Goal: Information Seeking & Learning: Learn about a topic

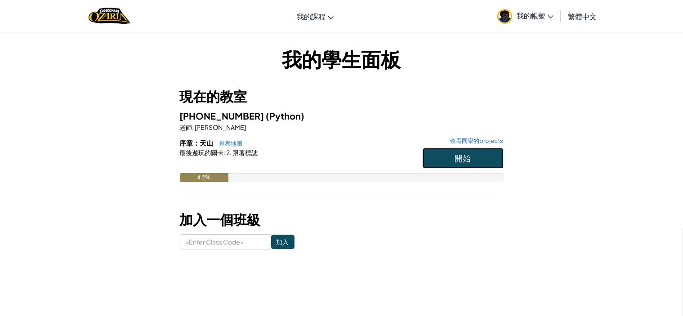
click at [476, 161] on button "開始" at bounding box center [462, 158] width 81 height 21
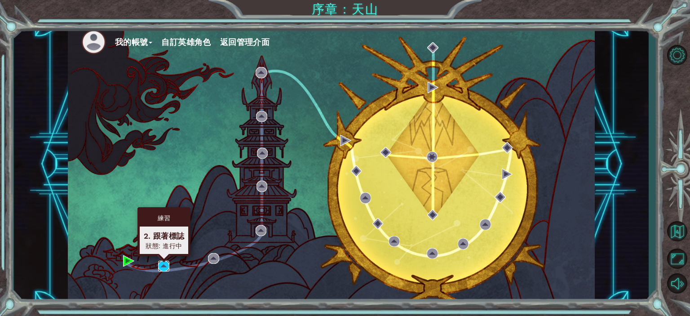
click at [162, 267] on img at bounding box center [163, 266] width 11 height 11
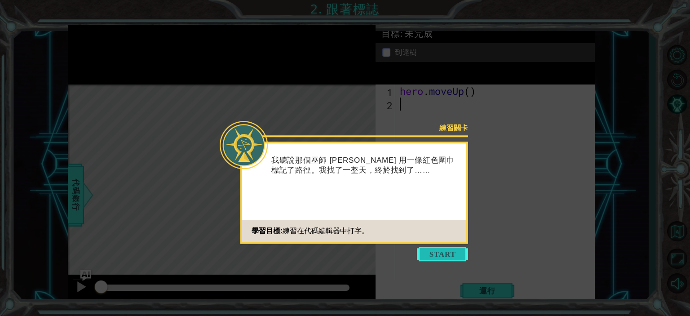
click at [446, 253] on button "Start" at bounding box center [442, 254] width 51 height 14
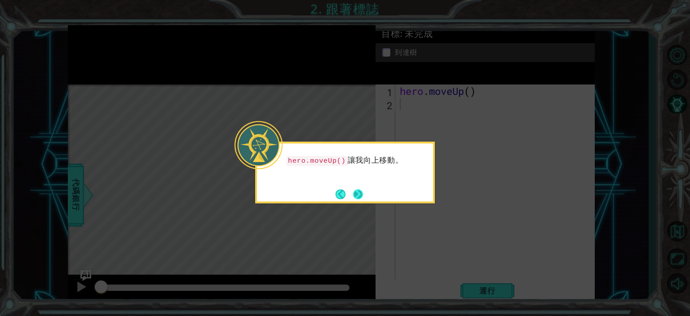
click at [361, 194] on button "Next" at bounding box center [358, 194] width 10 height 10
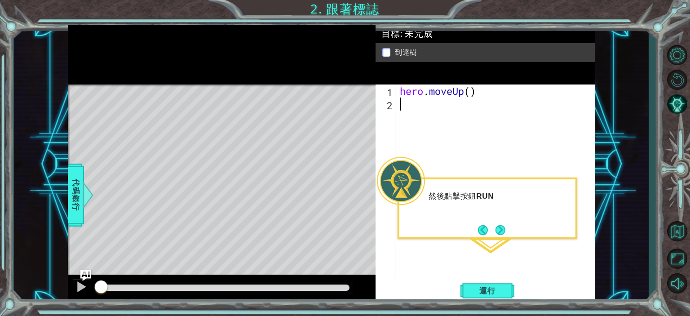
click at [484, 303] on div "1 2 hero . moveUp ( ) ההההההההההההההההההההההההההההההההההההההההההההההההההההההההה…" at bounding box center [485, 193] width 219 height 219
click at [484, 299] on button "運行" at bounding box center [488, 291] width 54 height 22
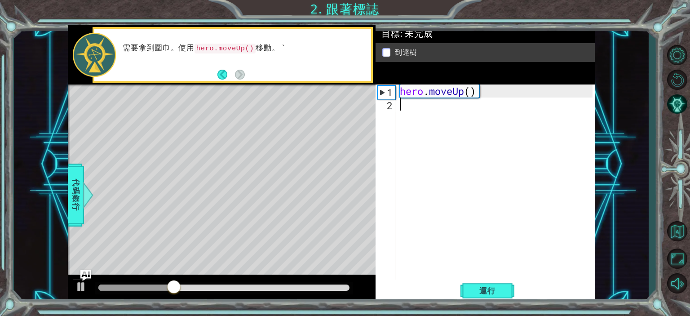
click at [423, 114] on div "hero . moveUp ( )" at bounding box center [497, 195] width 199 height 222
click at [421, 106] on div "hero . moveUp ( )" at bounding box center [497, 195] width 199 height 222
click at [485, 90] on div "hero . moveUp ( )" at bounding box center [497, 195] width 199 height 222
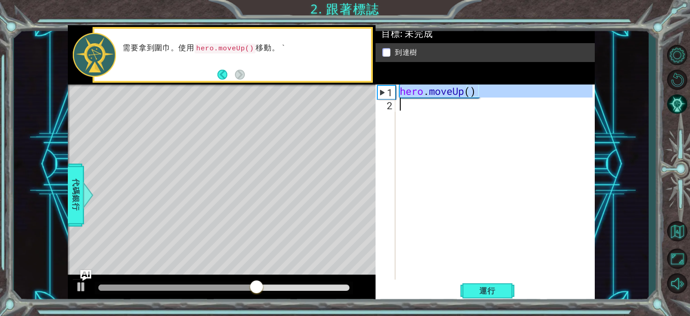
click at [485, 90] on div "hero . moveUp ( )" at bounding box center [497, 195] width 199 height 222
type textarea "hero.moveUp()"
click at [420, 102] on div "hero . moveUp ( )" at bounding box center [495, 181] width 194 height 195
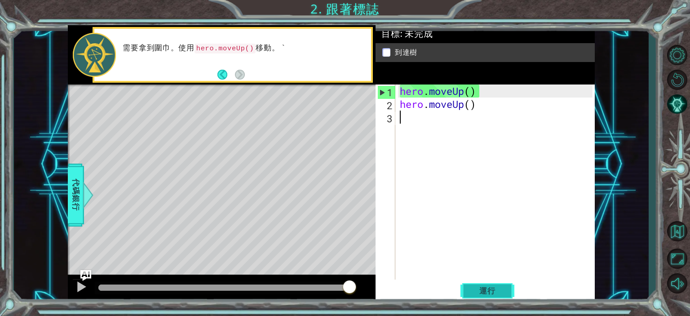
click at [488, 293] on span "運行" at bounding box center [488, 290] width 34 height 9
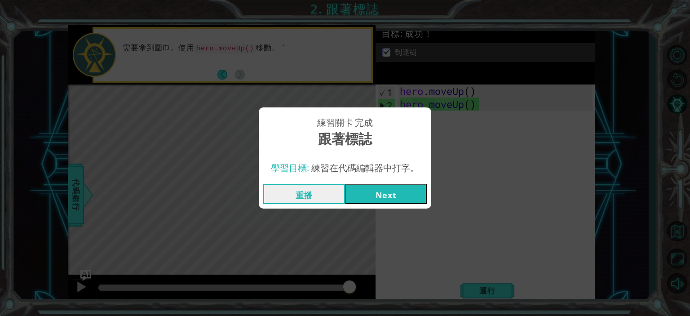
click at [374, 195] on button "Next" at bounding box center [386, 194] width 82 height 20
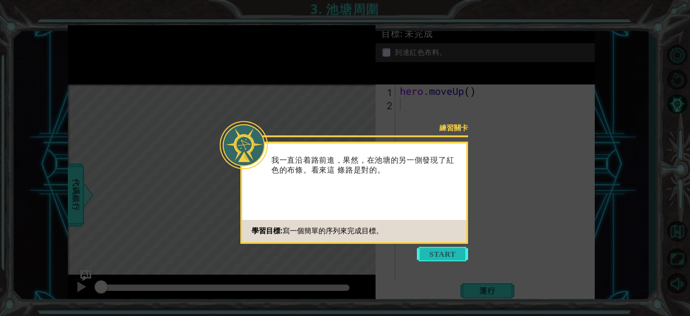
click at [436, 258] on button "Start" at bounding box center [442, 254] width 51 height 14
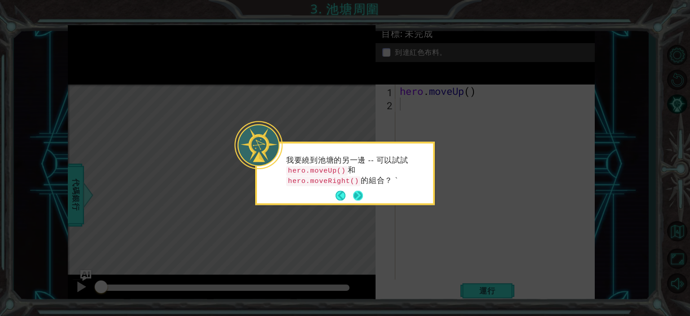
click at [360, 194] on button "Next" at bounding box center [358, 196] width 10 height 10
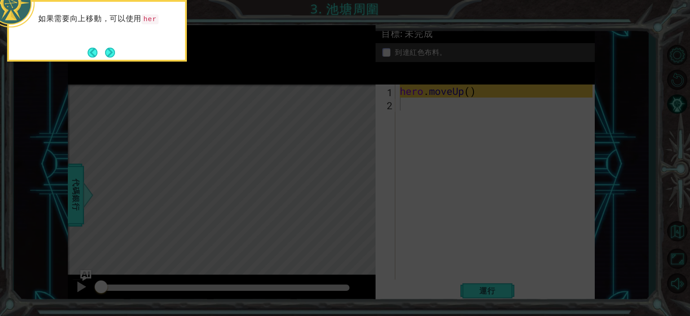
click at [401, 180] on icon at bounding box center [345, 46] width 690 height 537
click at [115, 51] on button "Next" at bounding box center [110, 53] width 10 height 10
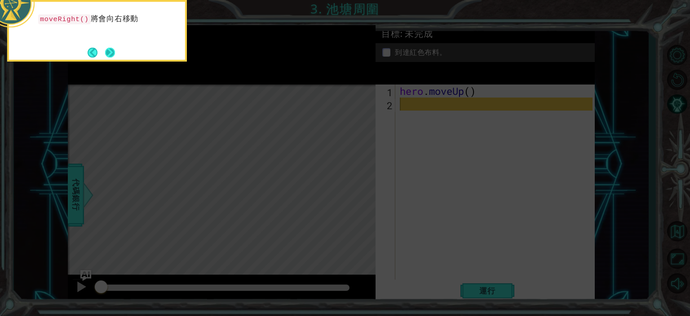
click at [113, 48] on button "Next" at bounding box center [110, 53] width 10 height 10
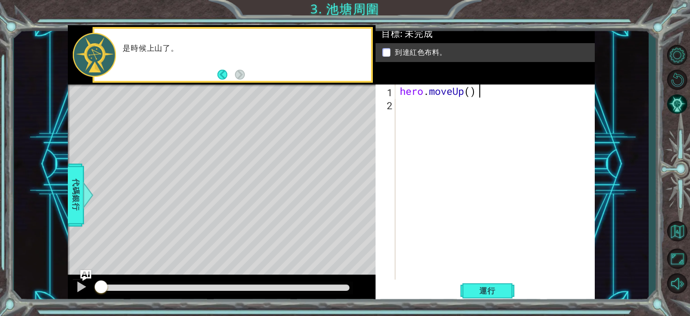
click at [485, 91] on div "hero . moveUp ( )" at bounding box center [497, 195] width 199 height 222
drag, startPoint x: 482, startPoint y: 91, endPoint x: 396, endPoint y: 92, distance: 85.8
click at [396, 92] on div "hero.moveUp() 1 2 hero . moveUp ( ) ההההההההההההההההההההההההההההההההההההההההההה…" at bounding box center [484, 181] width 217 height 195
click at [494, 89] on div "hero . moveUp ( )" at bounding box center [495, 181] width 194 height 195
click at [494, 89] on div "hero . moveUp ( )" at bounding box center [497, 195] width 199 height 222
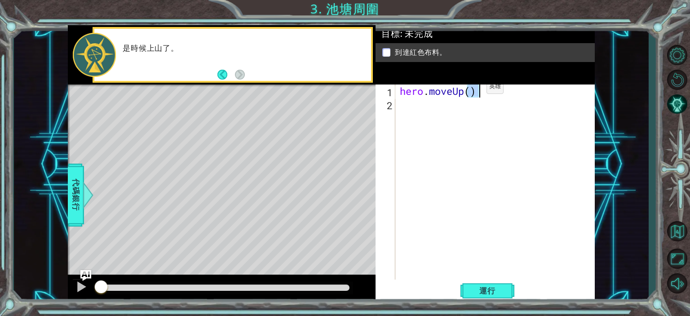
click at [473, 88] on div "hero . moveUp ( )" at bounding box center [495, 181] width 194 height 195
click at [487, 92] on div "hero . moveUp ( 2 )" at bounding box center [497, 195] width 199 height 222
click at [487, 91] on div "hero . moveUp ( 2 )" at bounding box center [497, 195] width 199 height 222
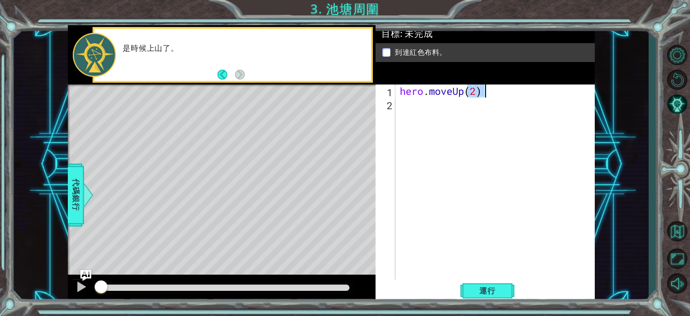
click at [487, 91] on div "hero . moveUp ( 2 )" at bounding box center [497, 195] width 199 height 222
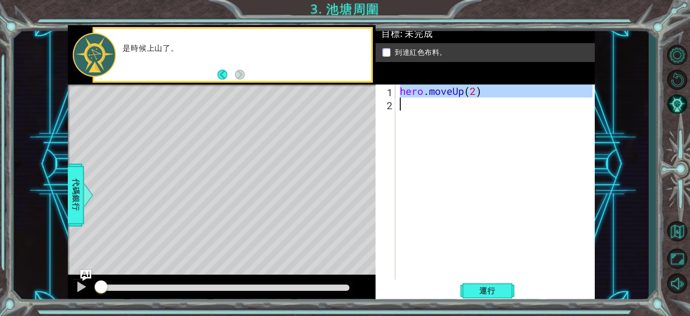
type textarea "hero.moveUp(2)"
click at [433, 107] on div "hero . moveUp ( 2 )" at bounding box center [495, 181] width 194 height 195
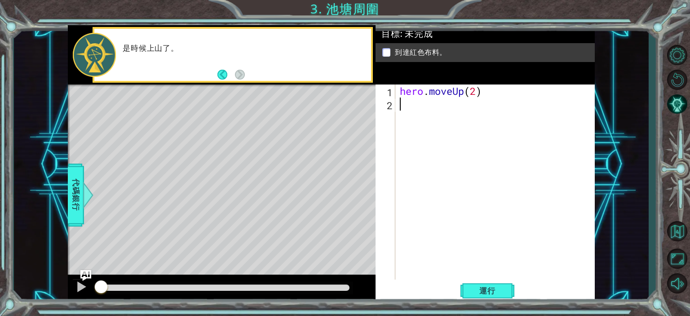
paste textarea "hero.moveUp(2)"
click at [454, 107] on div "hero . moveUp ( 2 ) hero . moveUp ( 2 )" at bounding box center [497, 195] width 199 height 222
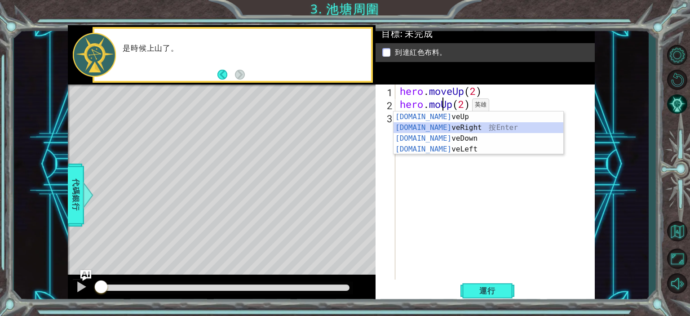
click at [482, 125] on div "[DOMAIN_NAME] veUp 按 Enter [DOMAIN_NAME] veRight 按 Enter [DOMAIN_NAME] veDown 按…" at bounding box center [479, 143] width 170 height 65
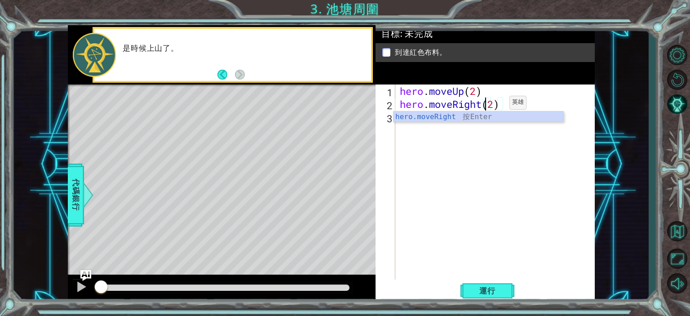
click at [497, 105] on div "hero . moveUp ( 2 ) hero . moveRight ( 2 )" at bounding box center [497, 195] width 199 height 222
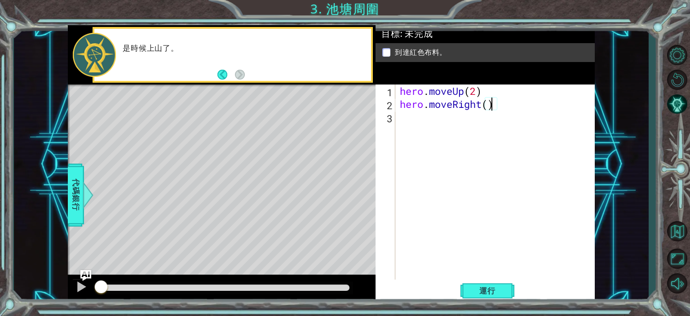
scroll to position [0, 5]
click at [487, 93] on div "hero . moveUp ( 2 ) hero . moveRight ( 1 )" at bounding box center [497, 195] width 199 height 222
click at [489, 93] on div "hero . moveUp ( 2 ) hero . moveRight ( 1 )" at bounding box center [497, 195] width 199 height 222
click at [490, 94] on div "hero . moveUp ( 2 ) hero . moveRight ( 1 )" at bounding box center [497, 195] width 199 height 222
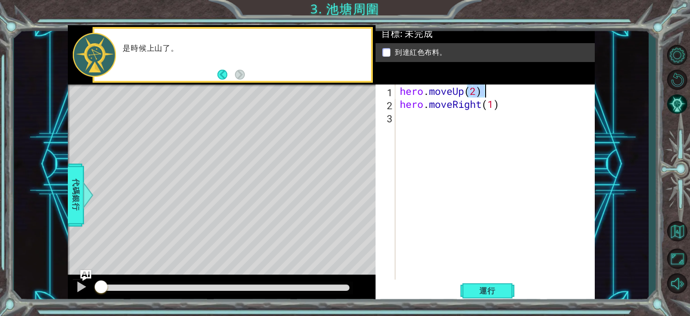
type textarea "hero.moveUp(2)"
click at [490, 94] on div "hero . moveUp ( 2 ) hero . moveRight ( 1 )" at bounding box center [495, 181] width 194 height 195
click at [490, 94] on div "hero . moveUp ( 2 ) hero . moveRight ( 1 )" at bounding box center [497, 195] width 199 height 222
click at [460, 124] on div "hero . moveUp ( 2 ) hero . moveRight ( 1 )" at bounding box center [497, 195] width 199 height 222
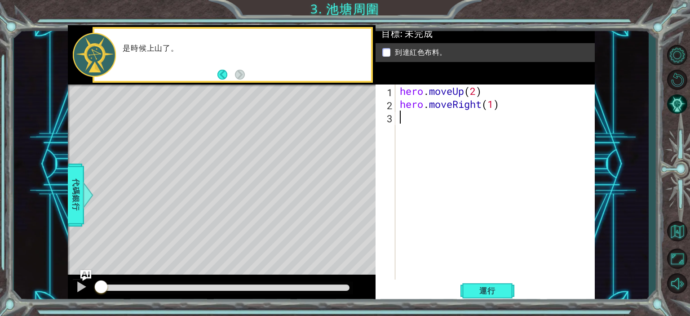
paste textarea "hero.moveUp(2)"
click at [480, 118] on div "hero . moveUp ( 2 ) hero . moveRight ( 1 ) hero . moveUp ( 2 )" at bounding box center [497, 195] width 199 height 222
type textarea "hero.moveUp()"
click at [485, 291] on span "運行" at bounding box center [488, 290] width 34 height 9
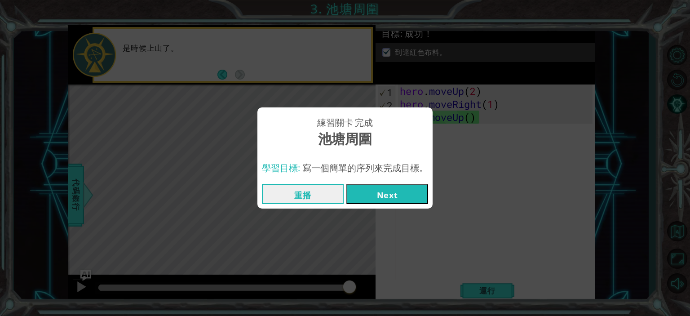
click at [377, 195] on button "Next" at bounding box center [387, 194] width 82 height 20
